Goal: Information Seeking & Learning: Learn about a topic

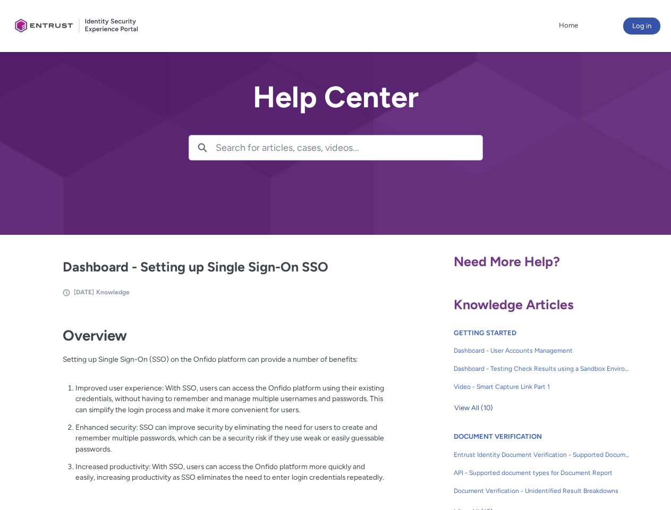
click at [202, 148] on lightning-primitive-icon "button" at bounding box center [203, 147] width 10 height 8
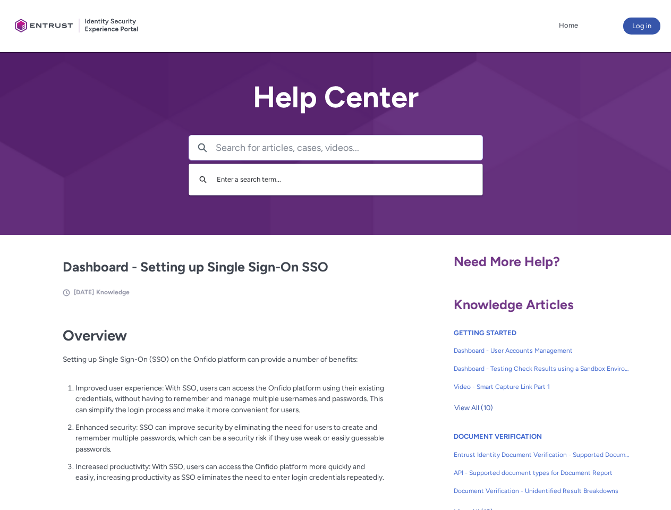
click at [203, 406] on p "Improved user experience: With SSO, users can access the Onfido platform using …" at bounding box center [229, 398] width 309 height 33
click at [473, 408] on span "View All (10)" at bounding box center [473, 408] width 39 height 16
click at [513, 465] on link "API - Supported document types for Document Report" at bounding box center [542, 473] width 176 height 18
